Goal: Task Accomplishment & Management: Use online tool/utility

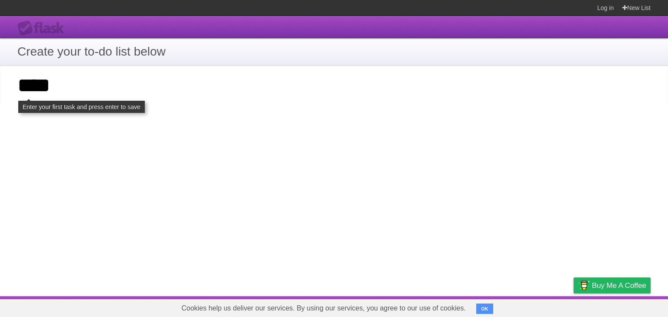
type input "****"
click input "**********" at bounding box center [0, 0] width 0 height 0
drag, startPoint x: 171, startPoint y: 95, endPoint x: 17, endPoint y: 91, distance: 153.9
click at [17, 91] on input "****" at bounding box center [334, 86] width 668 height 40
